Goal: Transaction & Acquisition: Purchase product/service

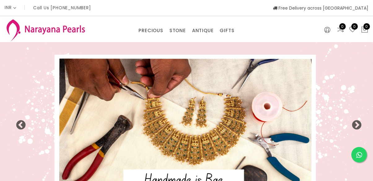
select select "INR"
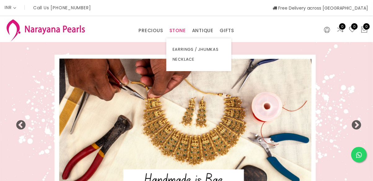
click at [180, 31] on link "STONE" at bounding box center [178, 30] width 16 height 9
click at [179, 64] on link "NECKLACE" at bounding box center [199, 60] width 53 height 10
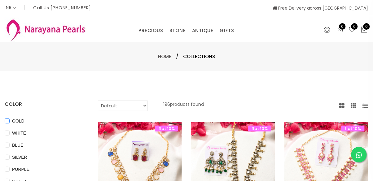
click at [17, 119] on span "GOLD" at bounding box center [18, 121] width 17 height 7
click at [10, 119] on input "GOLD" at bounding box center [7, 126] width 5 height 14
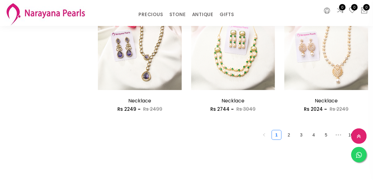
scroll to position [435, 0]
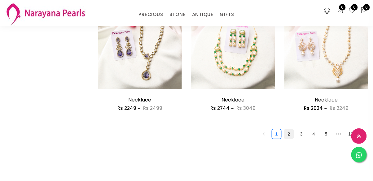
click at [292, 132] on link "2" at bounding box center [289, 134] width 9 height 9
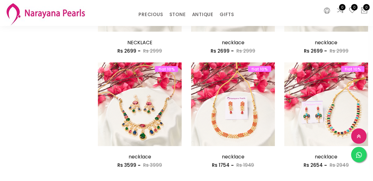
scroll to position [724, 0]
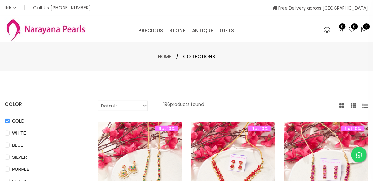
click at [14, 118] on span "GOLD" at bounding box center [18, 121] width 17 height 7
click at [10, 119] on input "GOLD" at bounding box center [7, 126] width 5 height 14
checkbox input "false"
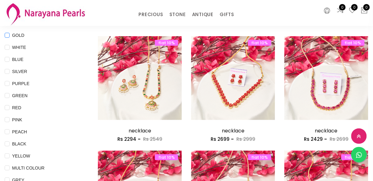
scroll to position [60, 0]
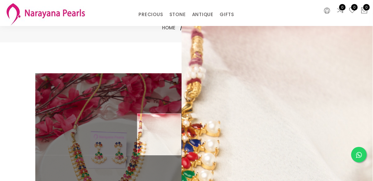
scroll to position [10, 0]
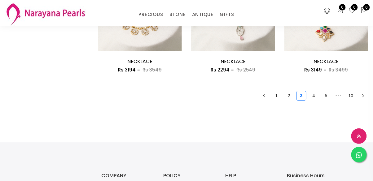
scroll to position [818, 0]
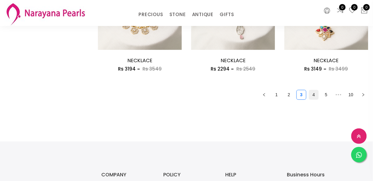
click at [316, 91] on link "4" at bounding box center [313, 94] width 9 height 9
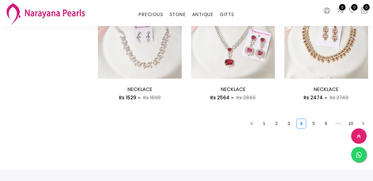
scroll to position [790, 0]
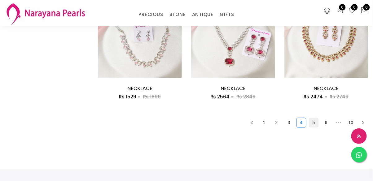
click at [313, 122] on link "5" at bounding box center [313, 122] width 9 height 9
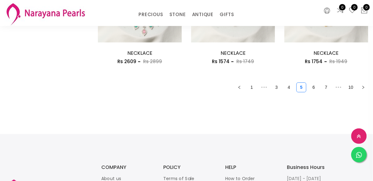
scroll to position [828, 0]
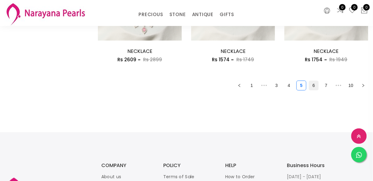
click at [315, 88] on link "6" at bounding box center [313, 85] width 9 height 9
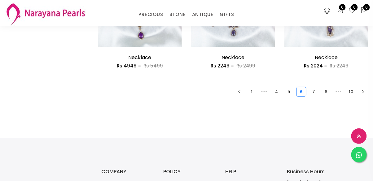
scroll to position [821, 0]
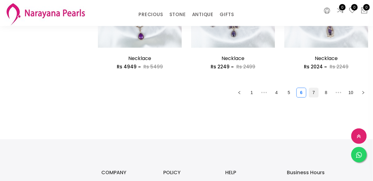
click at [310, 90] on link "7" at bounding box center [313, 92] width 9 height 9
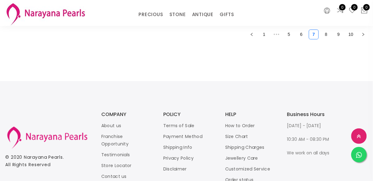
scroll to position [881, 0]
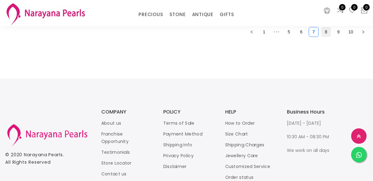
click at [327, 36] on link "8" at bounding box center [326, 31] width 9 height 9
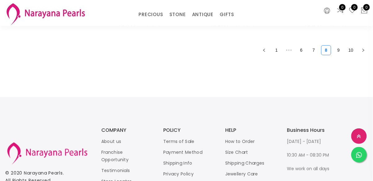
scroll to position [866, 0]
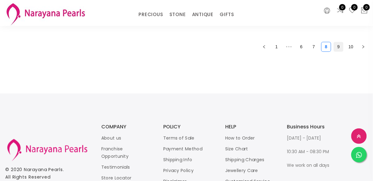
click at [338, 48] on link "9" at bounding box center [338, 46] width 9 height 9
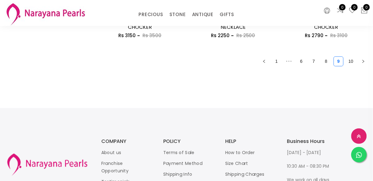
scroll to position [850, 0]
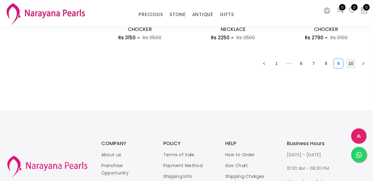
click at [353, 63] on link "10" at bounding box center [351, 63] width 9 height 9
